Goal: Information Seeking & Learning: Learn about a topic

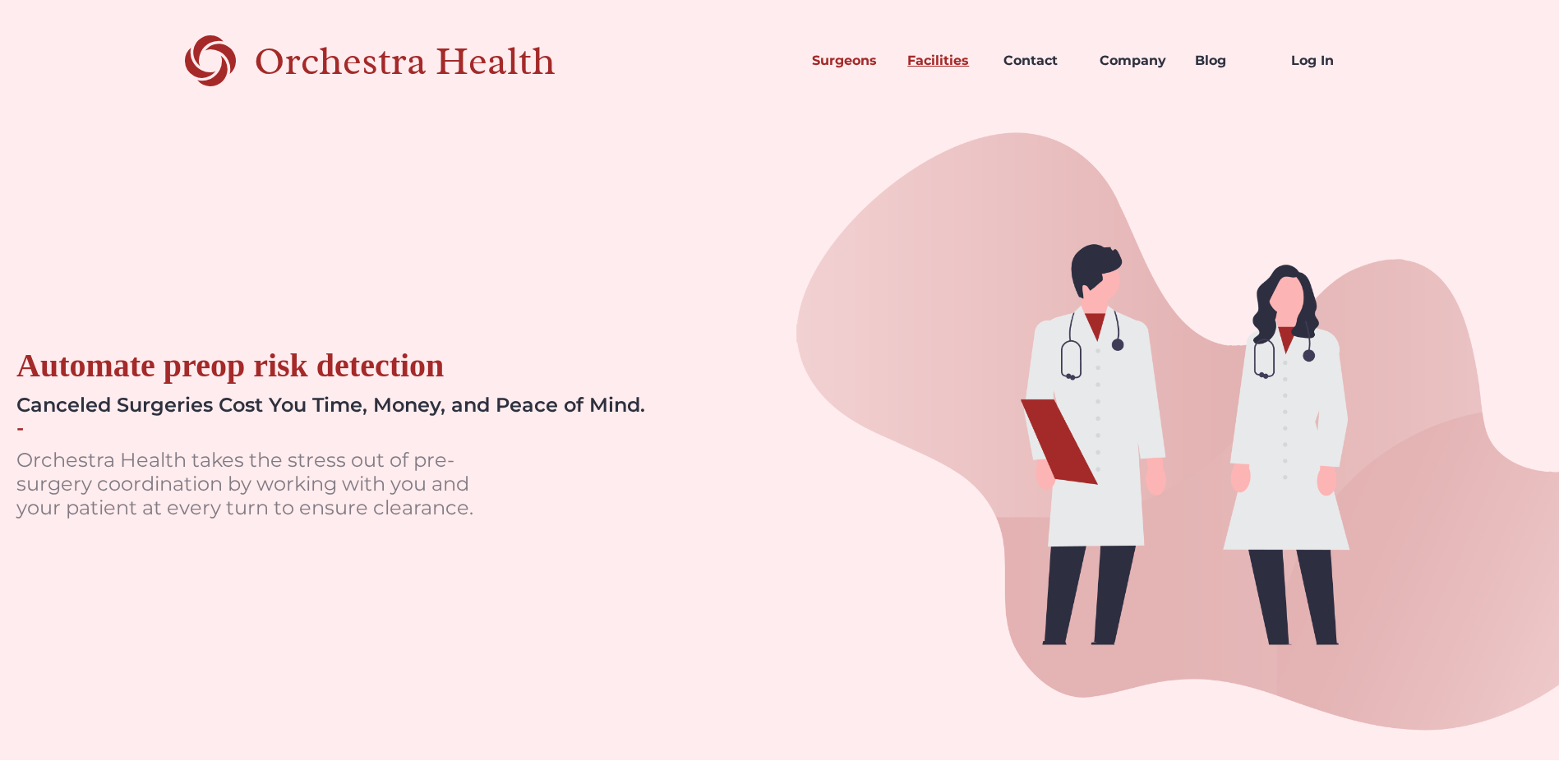
click at [930, 62] on link "Facilities" at bounding box center [942, 60] width 96 height 56
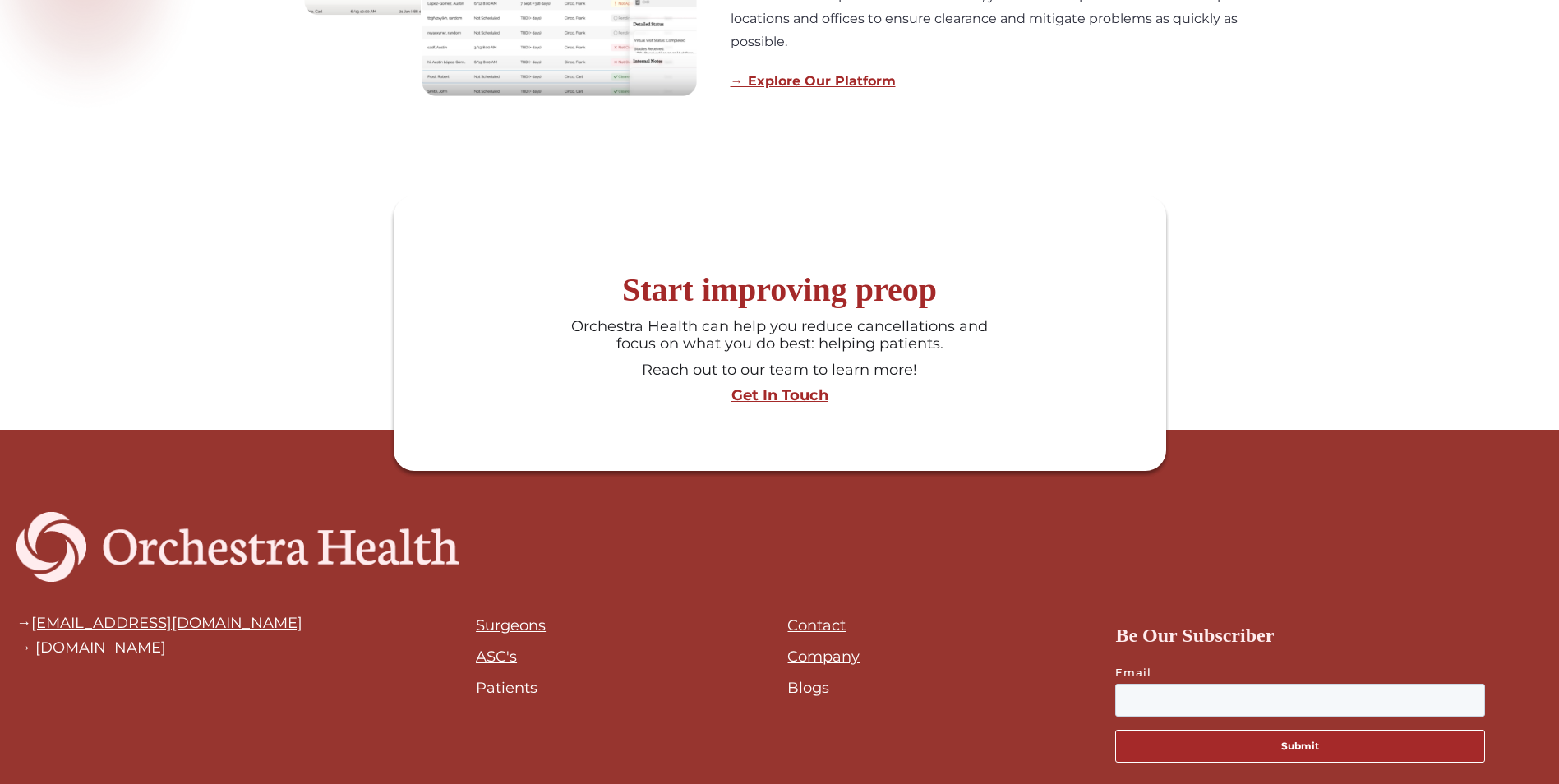
scroll to position [1509, 0]
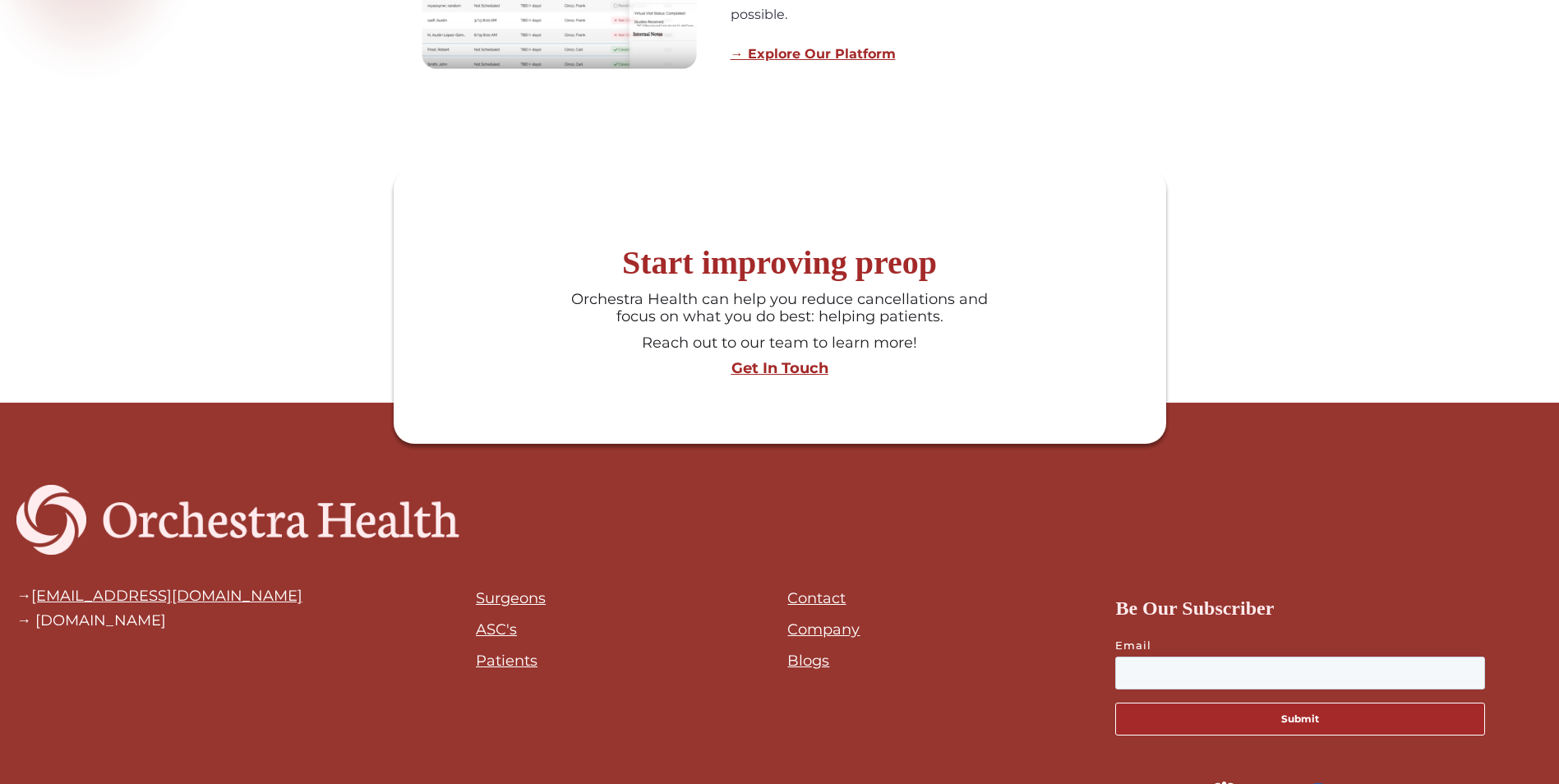
click at [824, 634] on link "Company" at bounding box center [824, 629] width 73 height 18
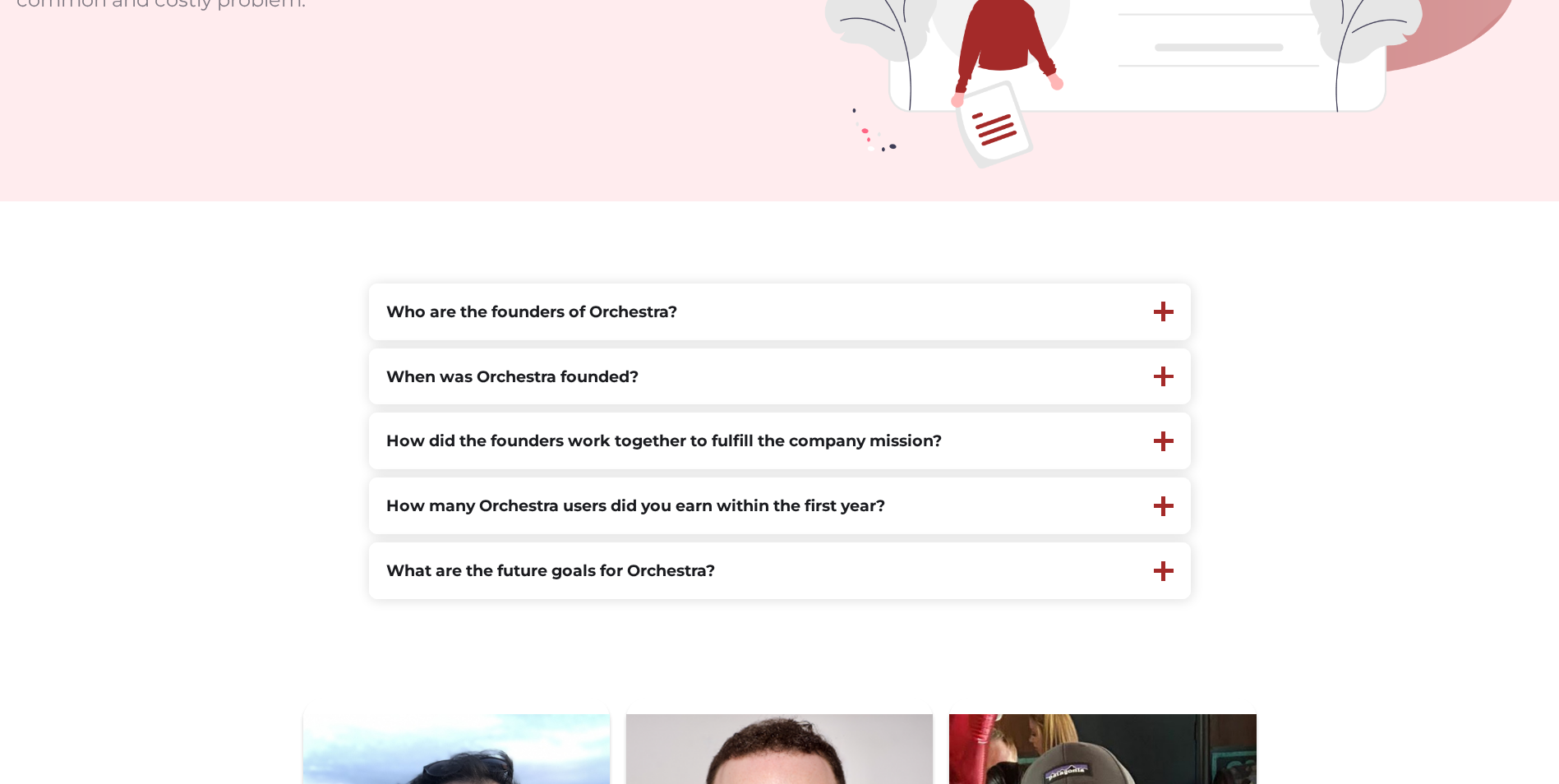
scroll to position [421, 0]
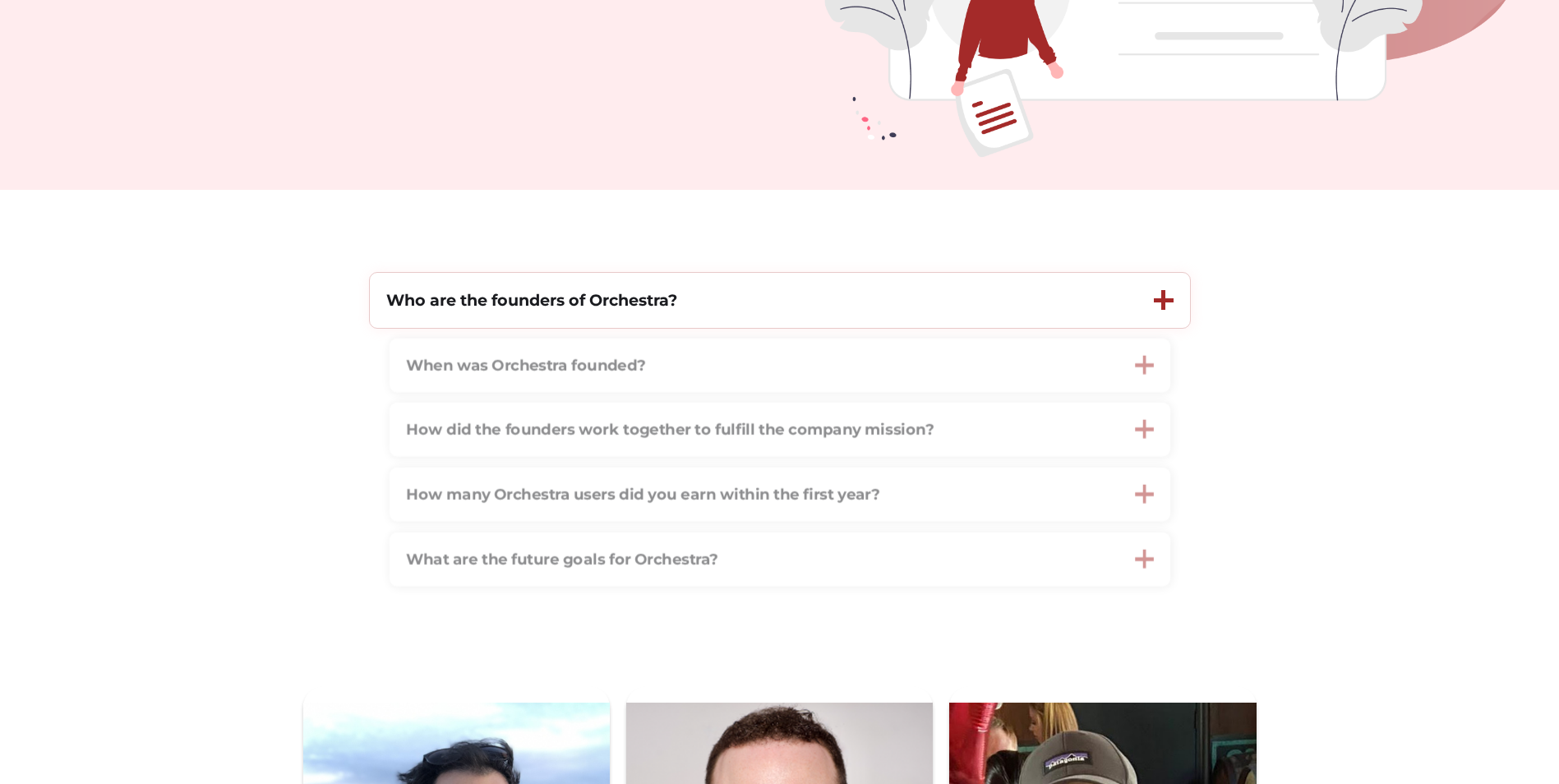
click at [1164, 301] on div at bounding box center [1163, 299] width 4 height 20
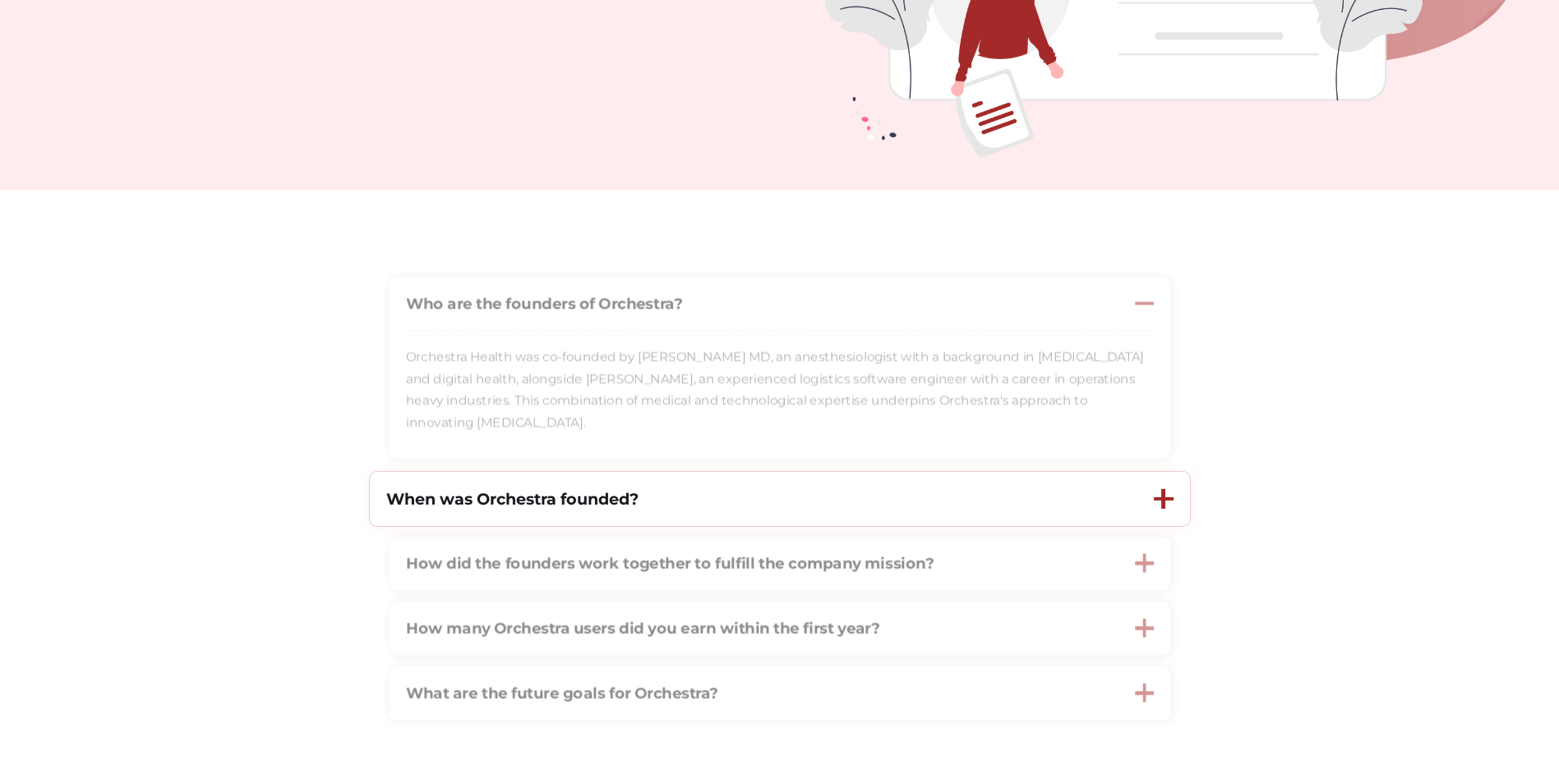
click at [1160, 504] on div at bounding box center [1163, 498] width 20 height 20
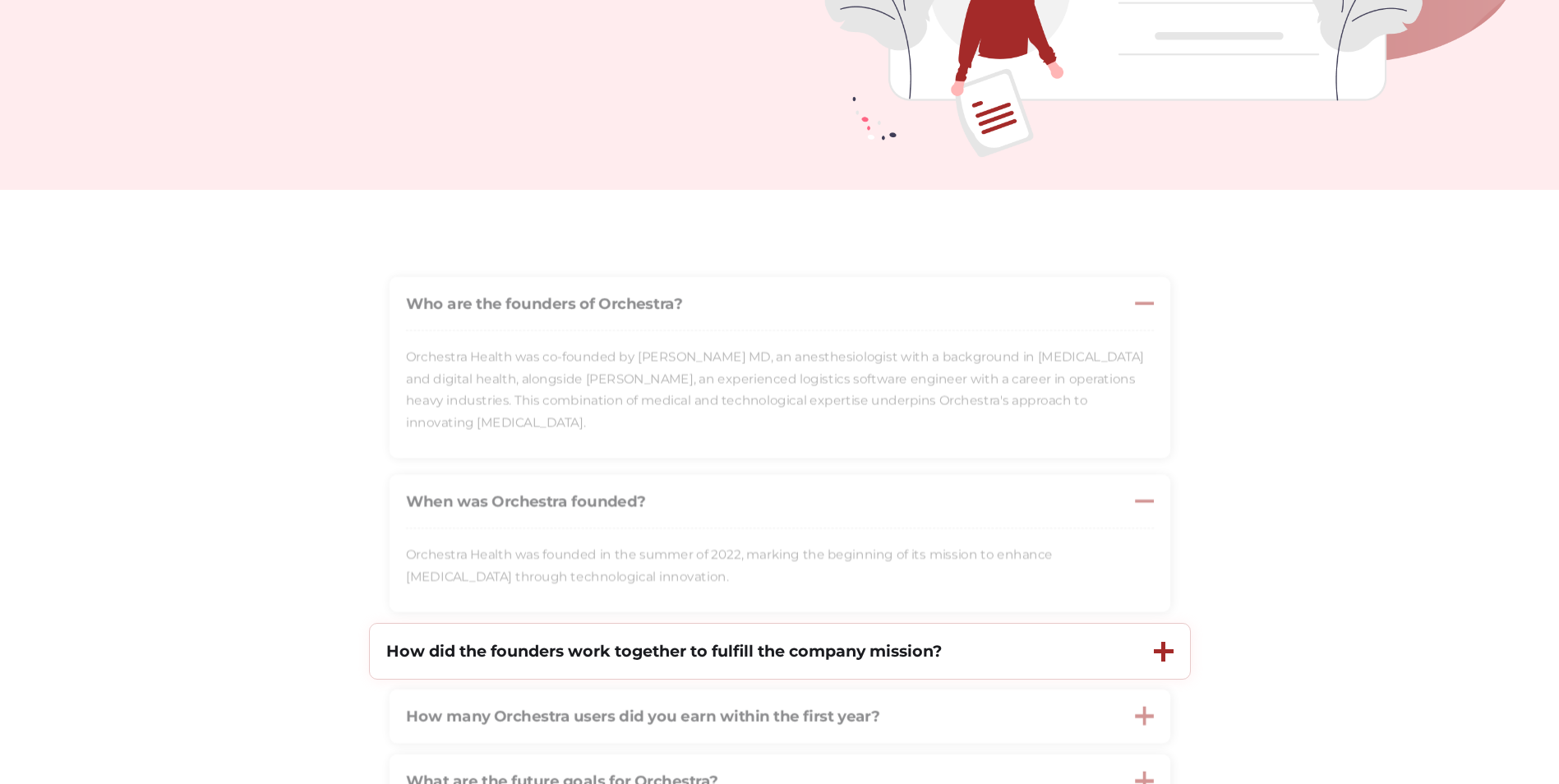
click at [1154, 653] on div at bounding box center [1163, 651] width 20 height 4
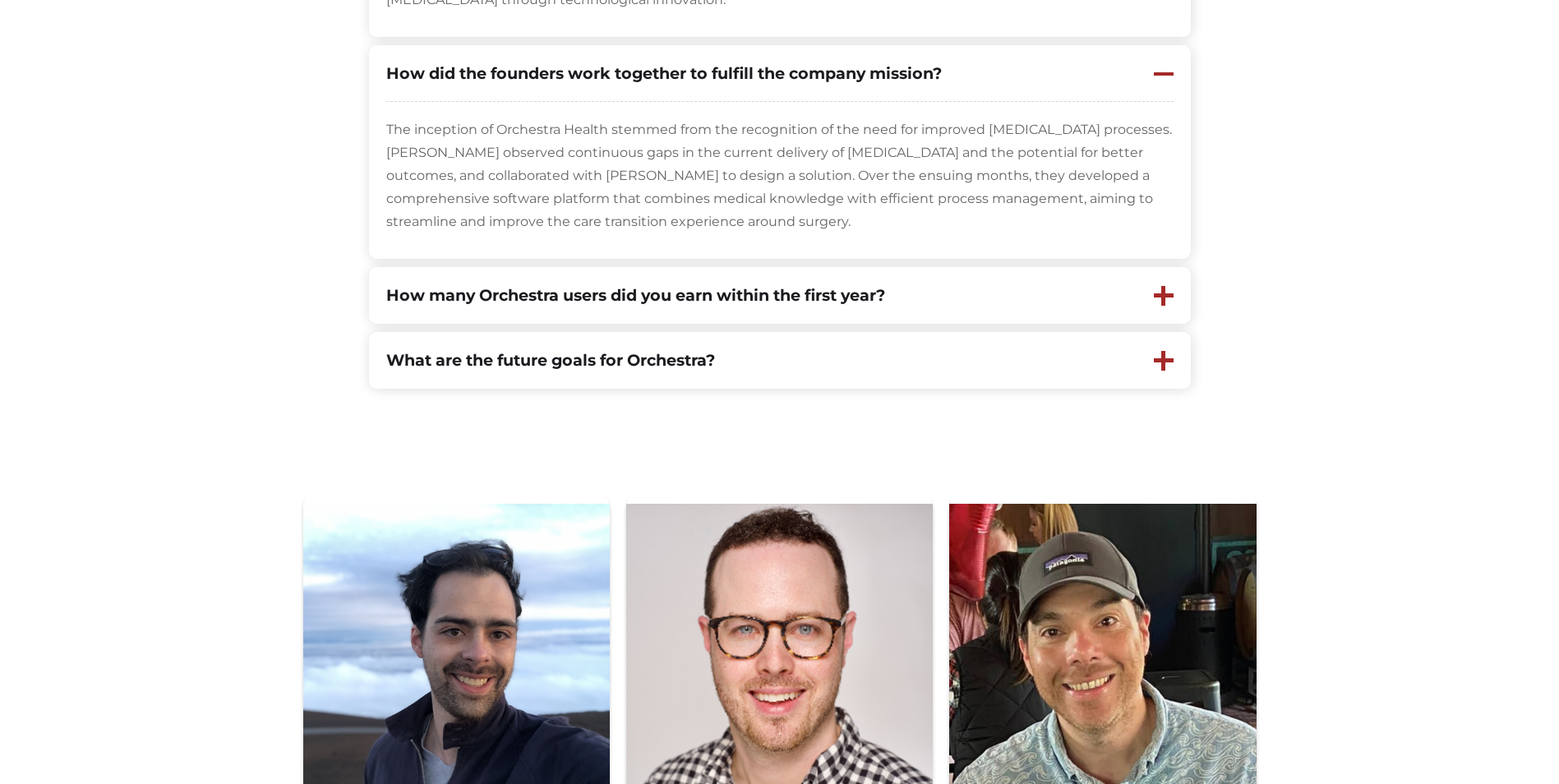
scroll to position [1036, 0]
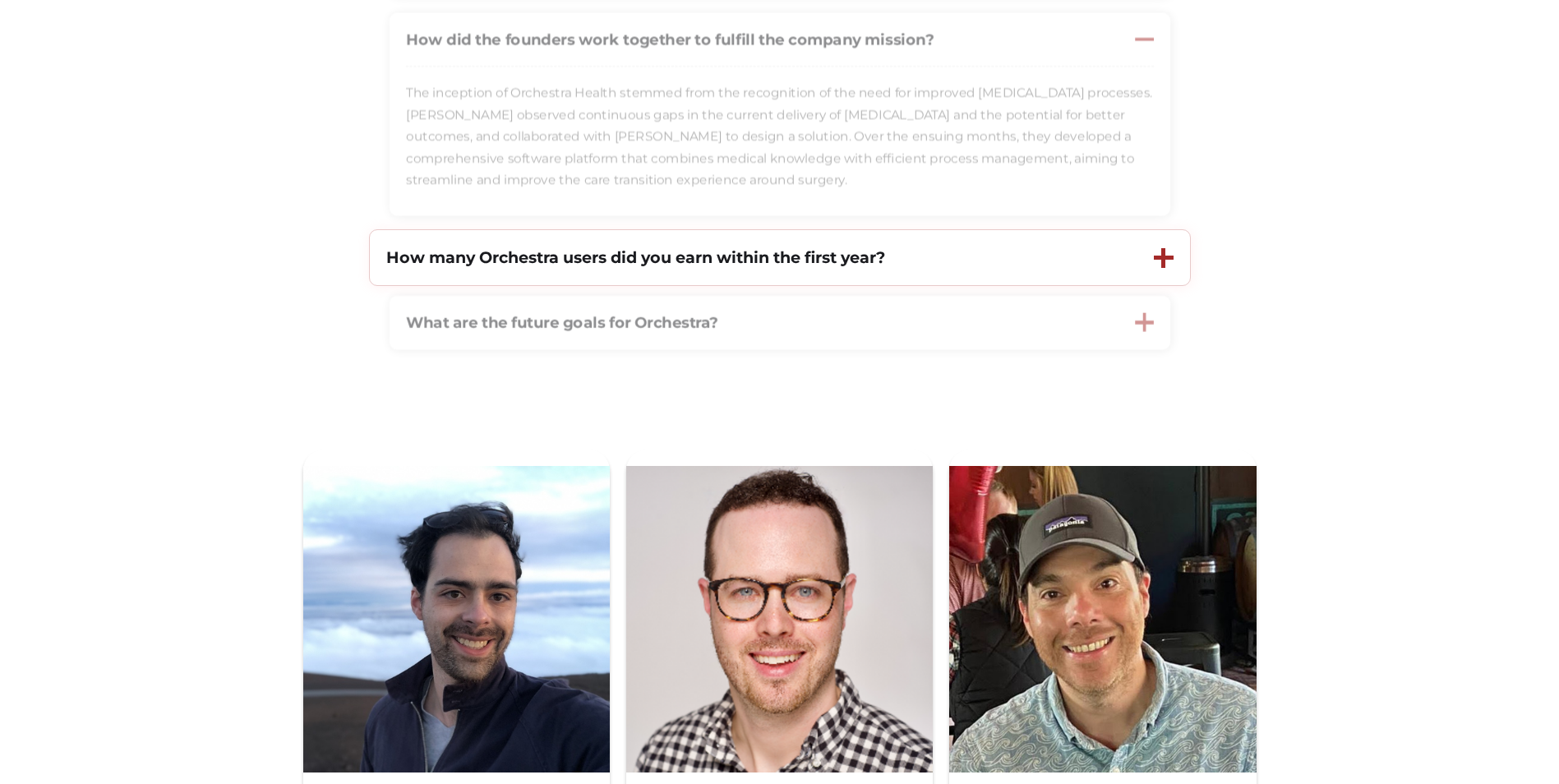
click at [1166, 264] on div at bounding box center [1163, 257] width 20 height 20
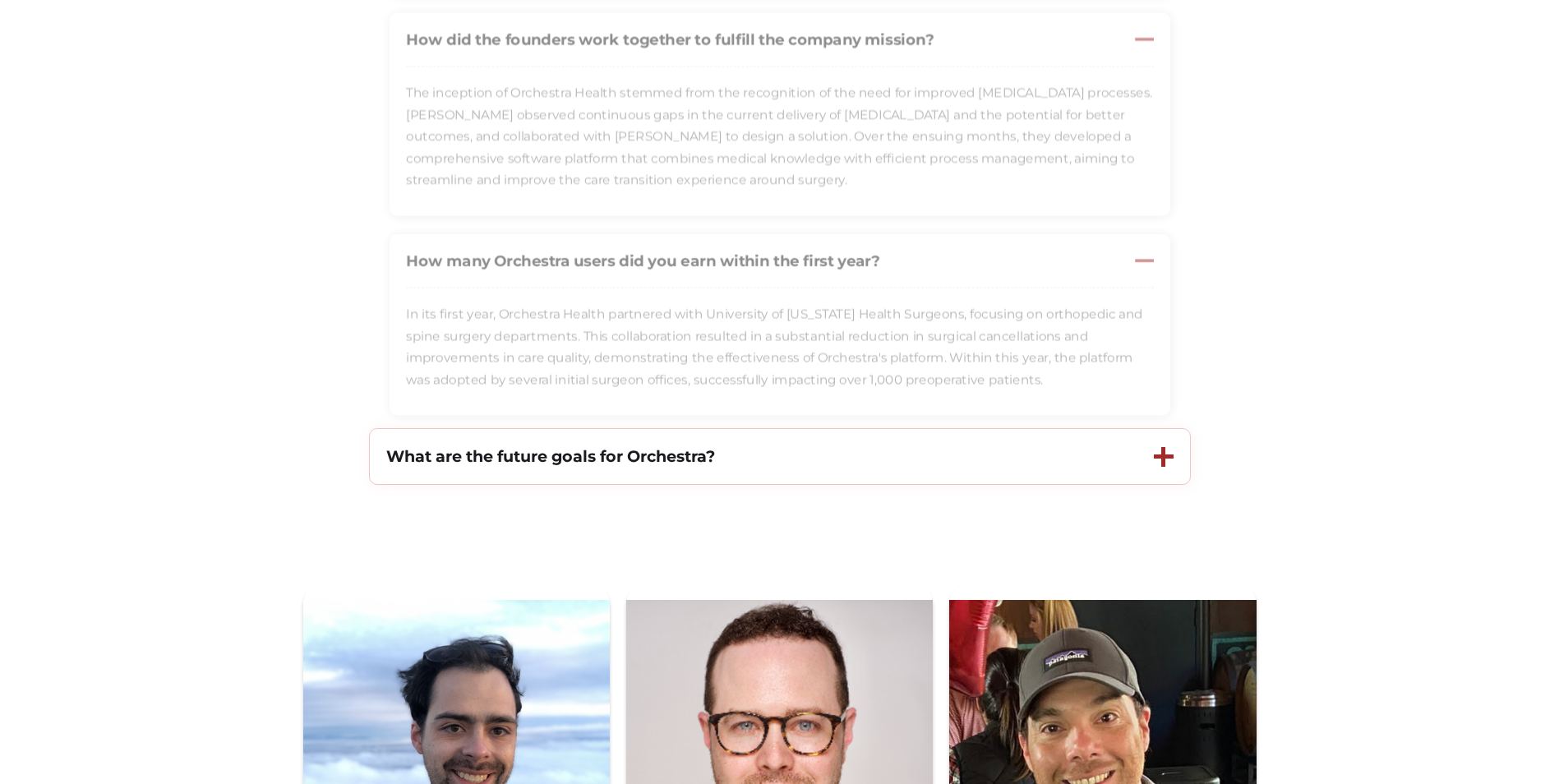
click at [1165, 457] on div at bounding box center [1163, 457] width 4 height 20
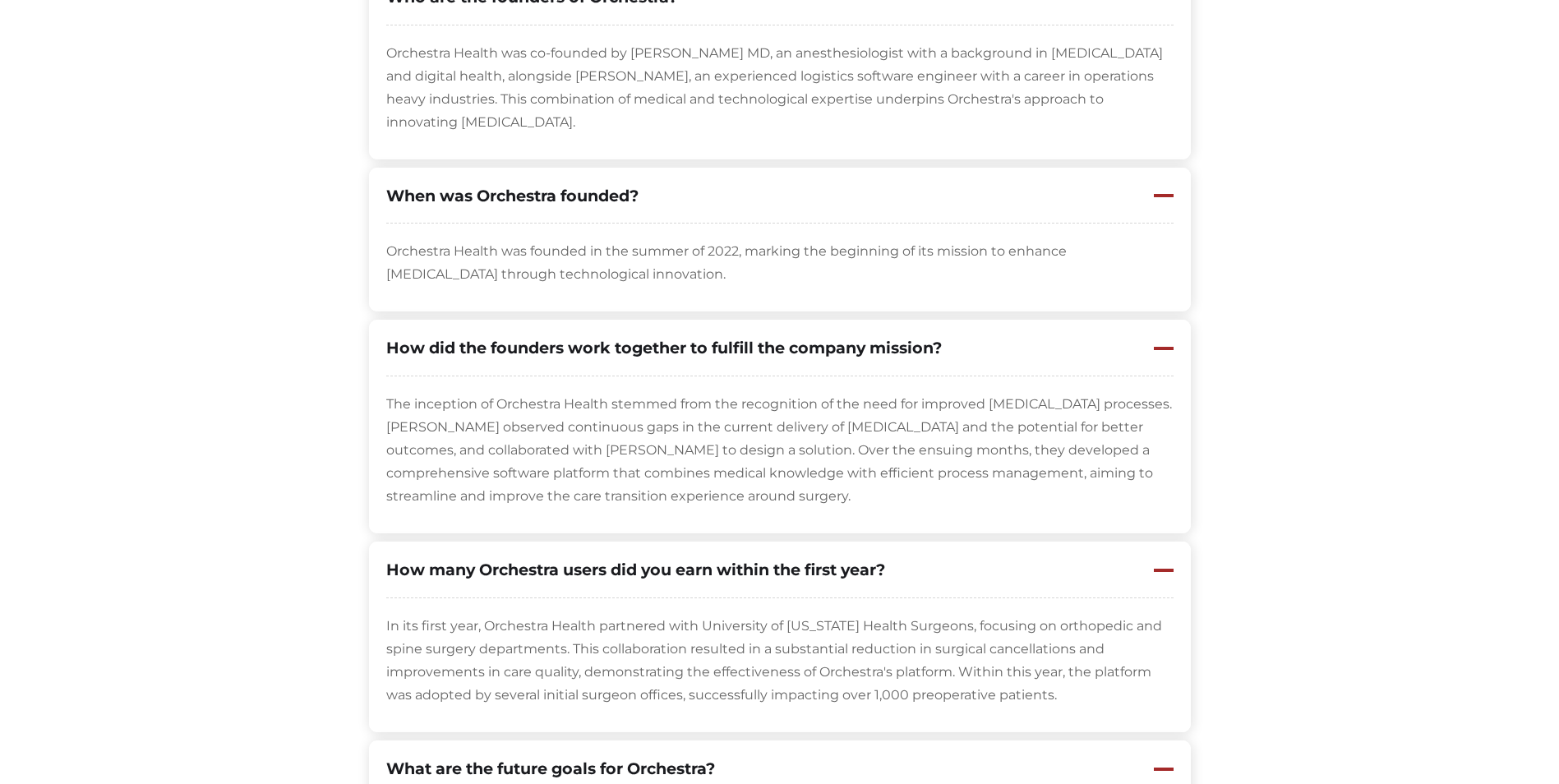
scroll to position [0, 0]
